Goal: Task Accomplishment & Management: Manage account settings

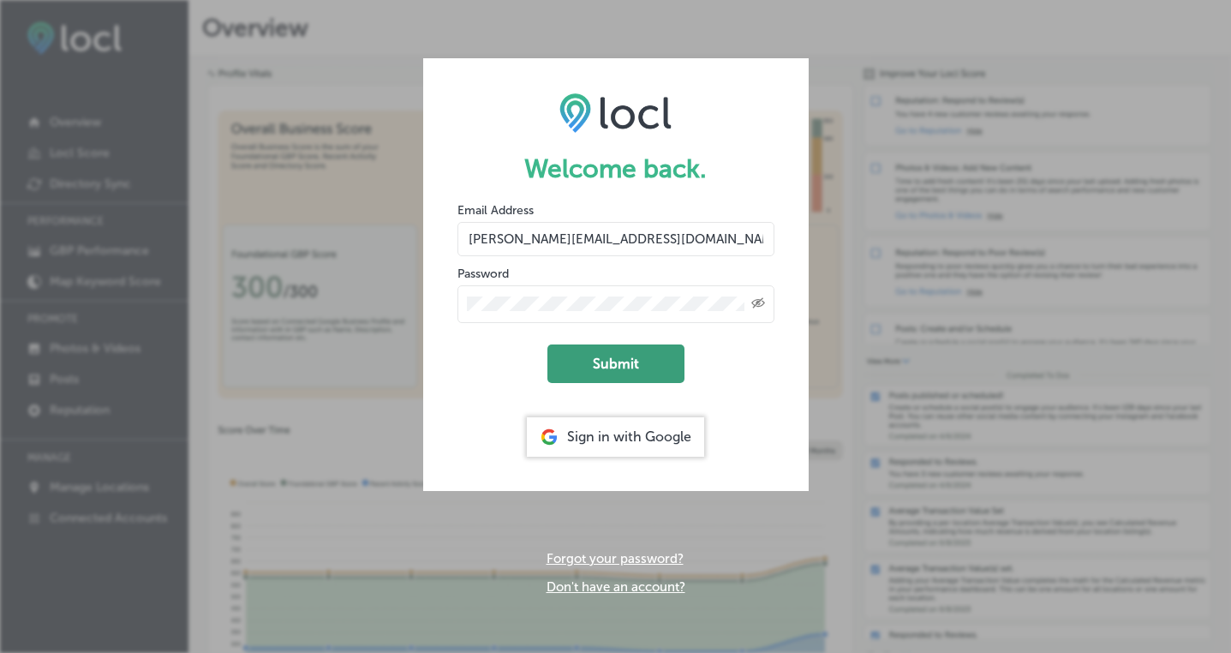
click at [616, 374] on button "Submit" at bounding box center [615, 363] width 137 height 39
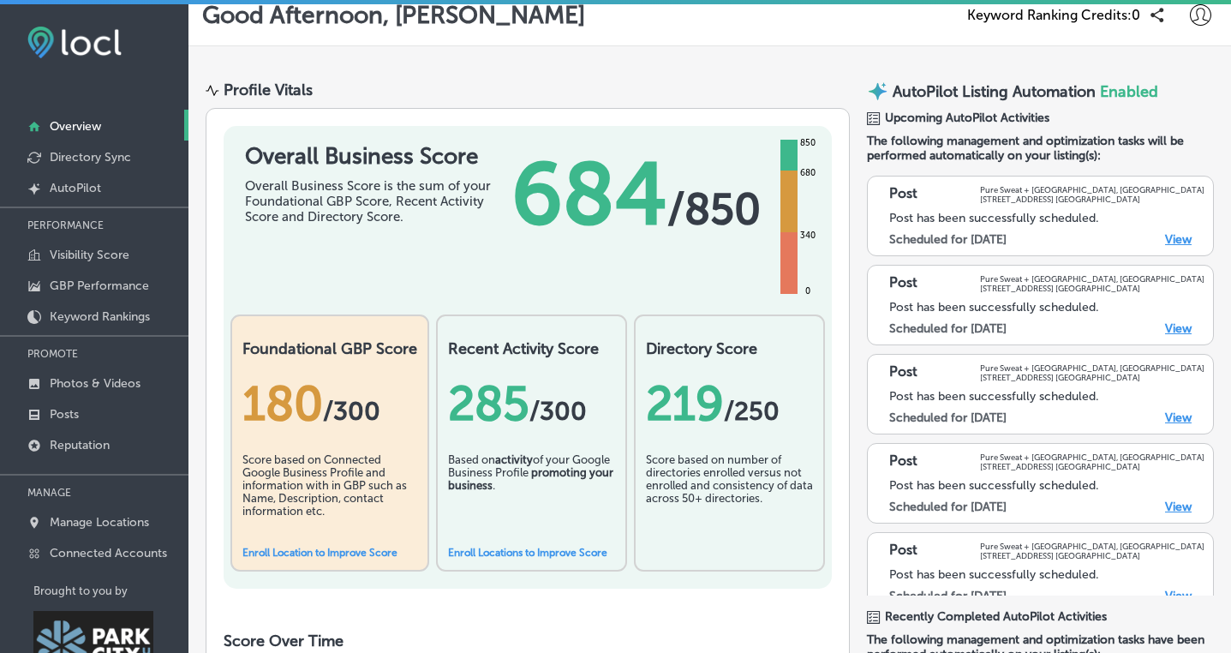
scroll to position [25, 0]
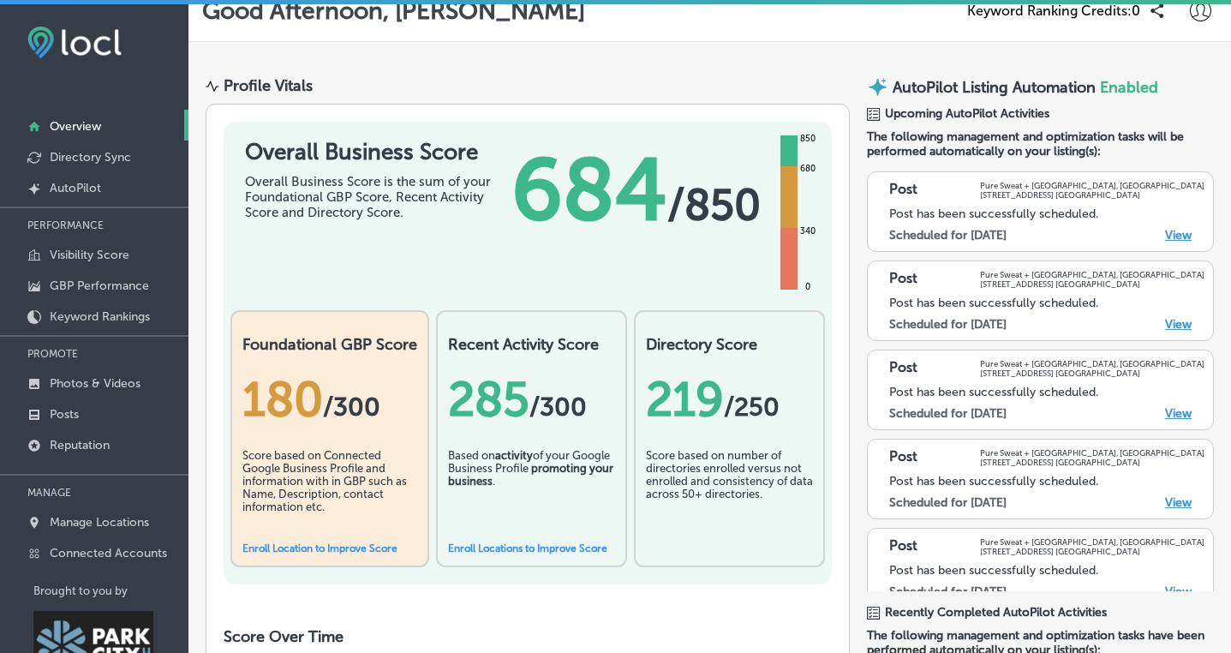
click at [1199, 17] on icon at bounding box center [1200, 10] width 21 height 21
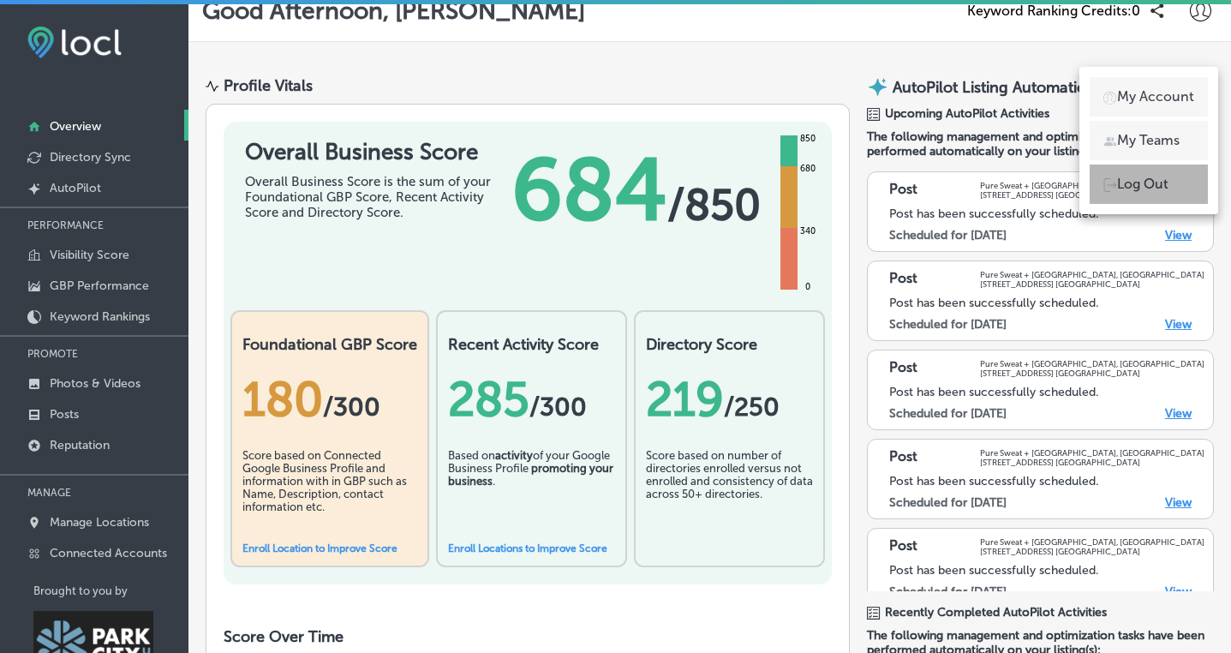
click at [1141, 181] on p "Log Out" at bounding box center [1142, 184] width 51 height 21
